Goal: Information Seeking & Learning: Learn about a topic

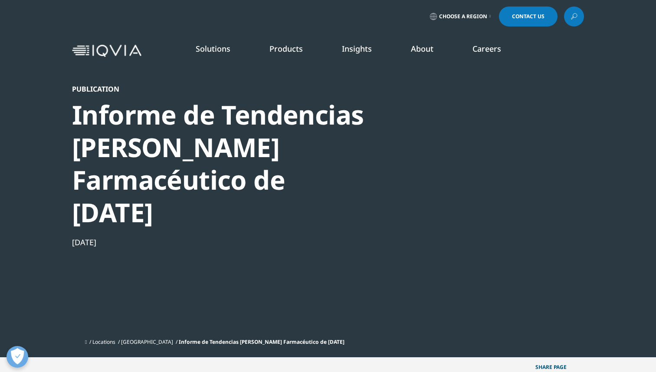
drag, startPoint x: 256, startPoint y: 218, endPoint x: 67, endPoint y: 118, distance: 213.5
click at [67, 118] on section "Publication Informe de Tendencias del Mercado Farmacéutico de febrero 2024 Apr …" at bounding box center [328, 178] width 656 height 357
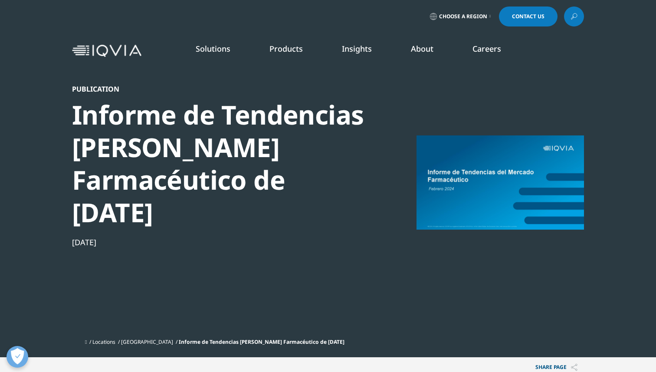
click at [67, 118] on section "Publication Informe de Tendencias del Mercado Farmacéutico de febrero 2024 Apr …" at bounding box center [328, 178] width 656 height 357
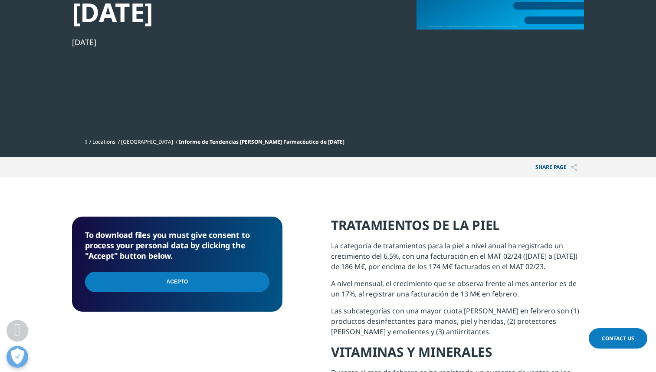
scroll to position [138, 0]
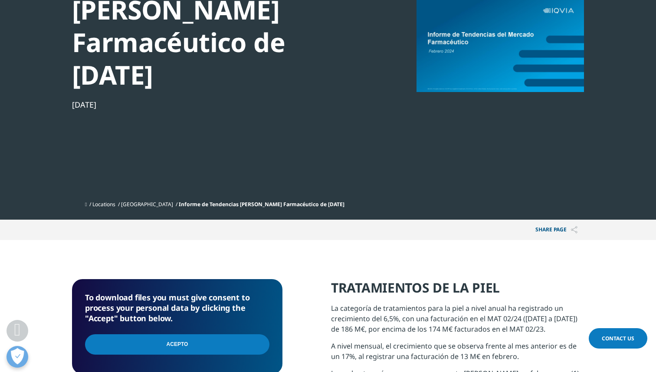
drag, startPoint x: 547, startPoint y: 185, endPoint x: 333, endPoint y: 286, distance: 236.9
copy div "TRATAMIENTOS DE LA PIEL La categoría de tratamientos para la piel a nivel anual…"
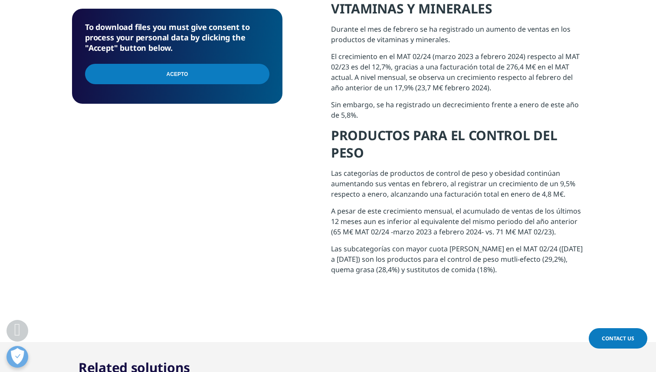
scroll to position [545, 0]
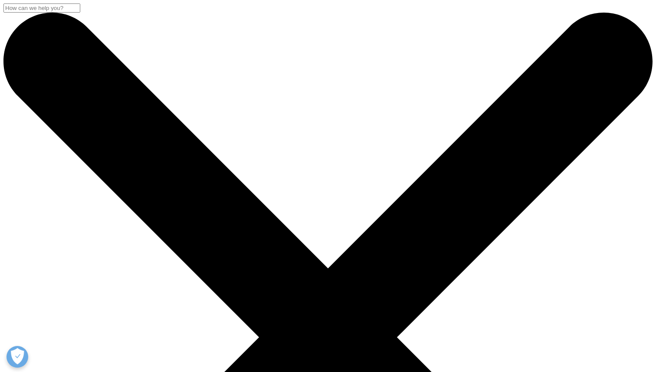
scroll to position [440, 512]
